Goal: Task Accomplishment & Management: Use online tool/utility

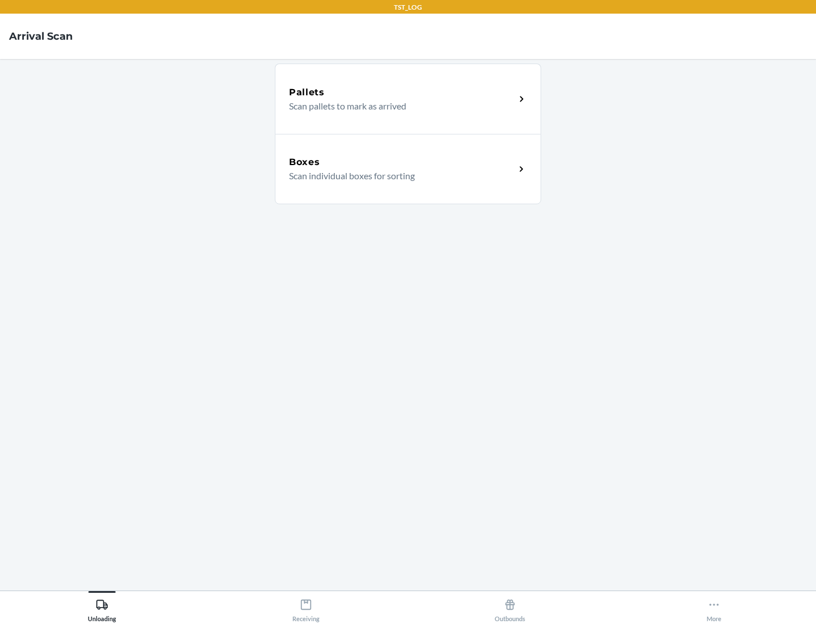
click at [402, 162] on div "Boxes" at bounding box center [402, 162] width 226 height 14
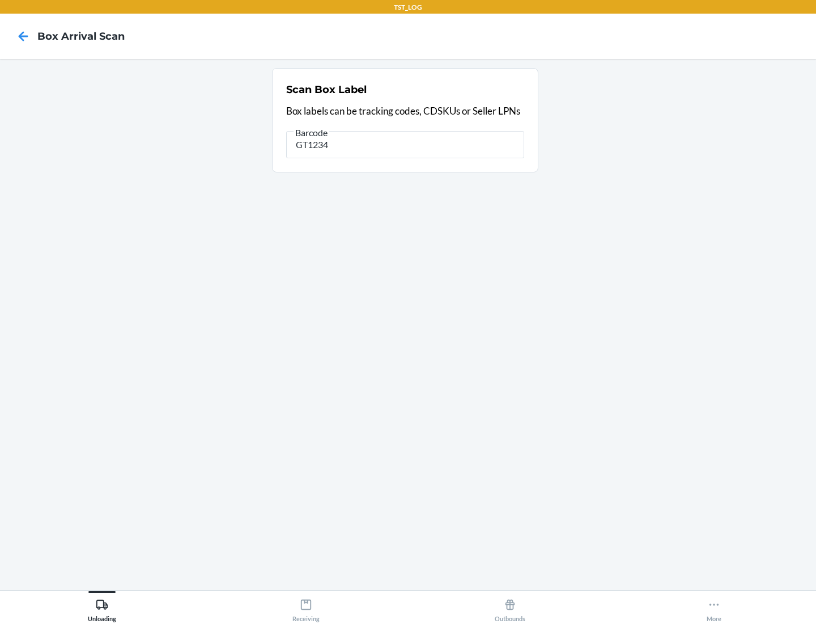
type input "GT1234"
